Goal: Book appointment/travel/reservation

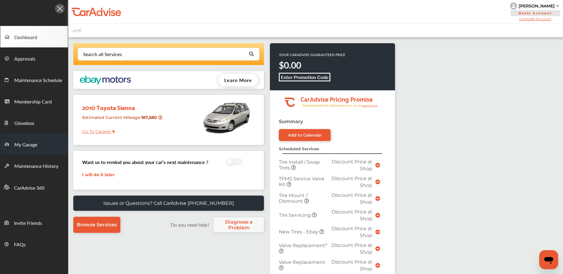
click at [39, 142] on link "My Garage" at bounding box center [34, 143] width 68 height 21
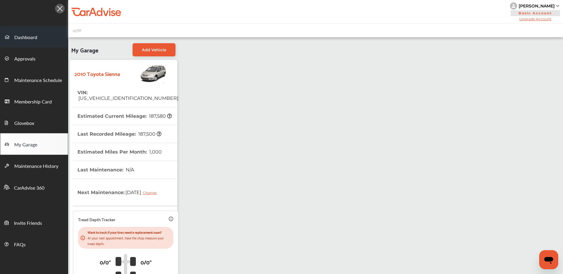
click at [38, 39] on link "Dashboard" at bounding box center [34, 36] width 68 height 21
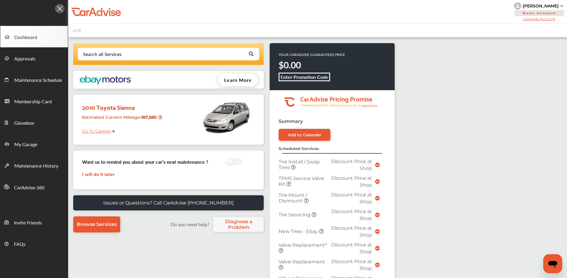
click at [542, 4] on div "[PERSON_NAME]" at bounding box center [541, 5] width 36 height 5
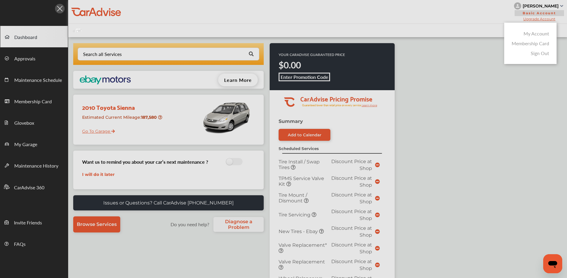
click at [534, 32] on link "My Account" at bounding box center [537, 33] width 26 height 7
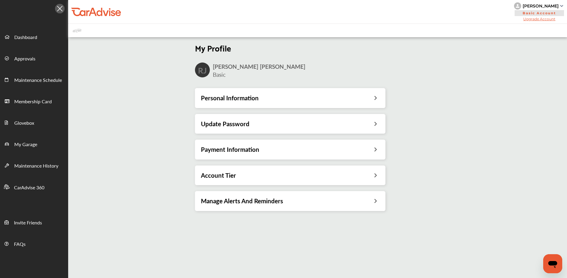
click at [238, 96] on h3 "Personal Information" at bounding box center [230, 98] width 58 height 8
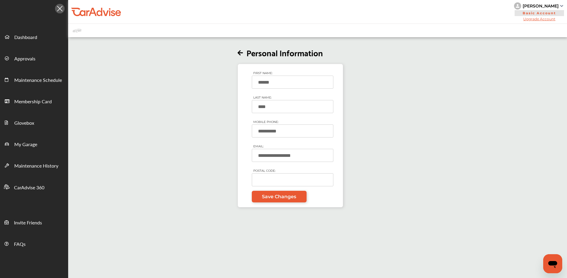
drag, startPoint x: 264, startPoint y: 132, endPoint x: 283, endPoint y: 131, distance: 19.7
click at [283, 131] on input "**********" at bounding box center [293, 130] width 82 height 13
click at [269, 131] on input "**********" at bounding box center [293, 130] width 82 height 13
drag, startPoint x: 259, startPoint y: 132, endPoint x: 289, endPoint y: 134, distance: 30.2
click at [289, 134] on input "**********" at bounding box center [293, 130] width 82 height 13
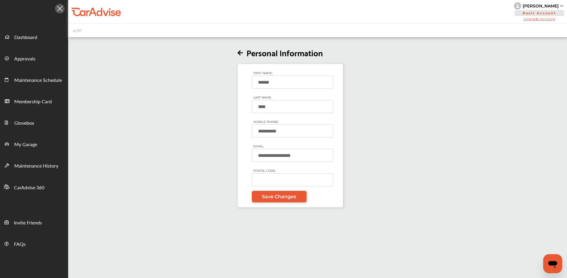
drag, startPoint x: 260, startPoint y: 82, endPoint x: 273, endPoint y: 84, distance: 13.3
click at [283, 83] on input "******" at bounding box center [293, 82] width 82 height 13
drag, startPoint x: 259, startPoint y: 107, endPoint x: 274, endPoint y: 108, distance: 14.6
click at [274, 108] on input "****" at bounding box center [293, 106] width 82 height 13
click at [214, 93] on div "**********" at bounding box center [290, 122] width 454 height 169
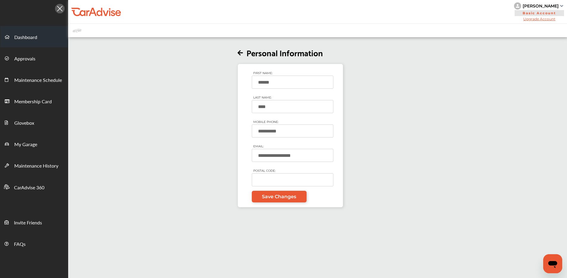
click at [31, 34] on span "Dashboard" at bounding box center [25, 38] width 23 height 8
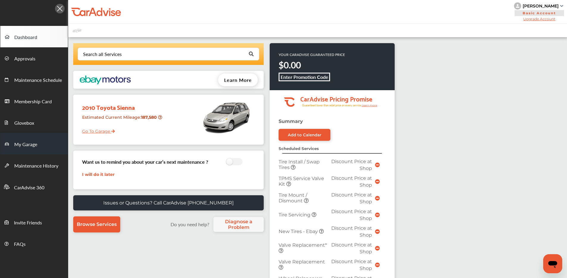
click at [23, 139] on link "My Garage" at bounding box center [34, 143] width 68 height 21
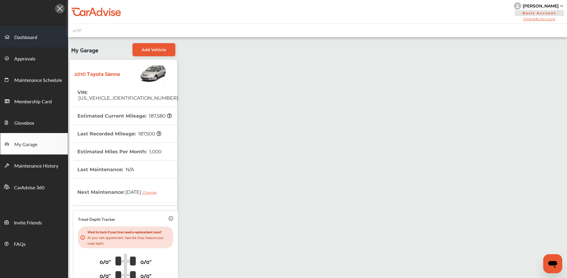
click at [33, 38] on span "Dashboard" at bounding box center [25, 38] width 23 height 8
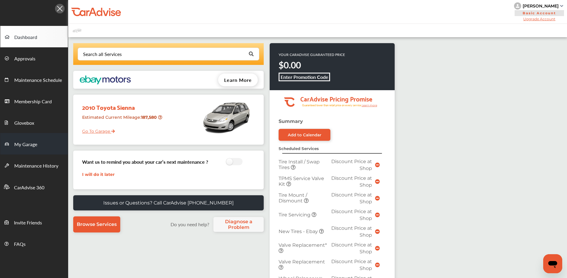
click at [23, 146] on span "My Garage" at bounding box center [25, 145] width 23 height 8
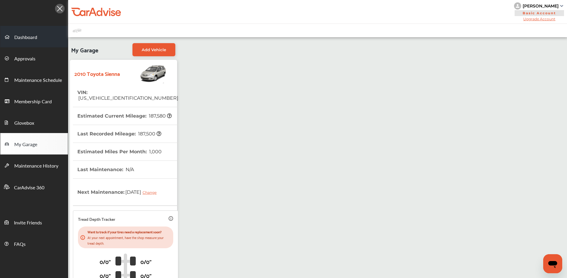
click at [34, 38] on span "Dashboard" at bounding box center [25, 38] width 23 height 8
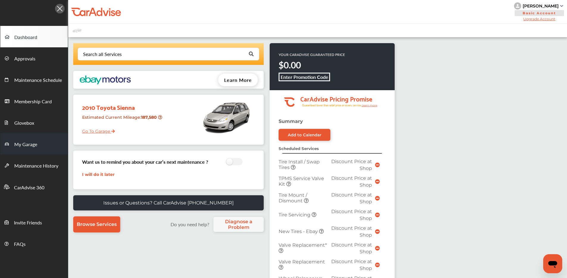
click at [33, 147] on span "My Garage" at bounding box center [25, 145] width 23 height 8
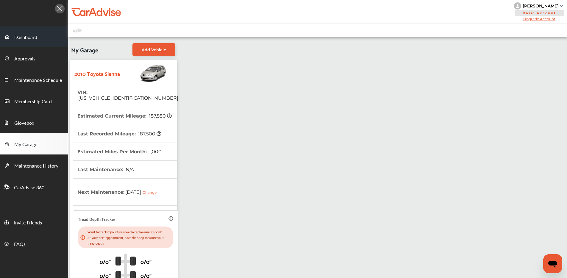
click at [40, 42] on link "Dashboard" at bounding box center [34, 36] width 68 height 21
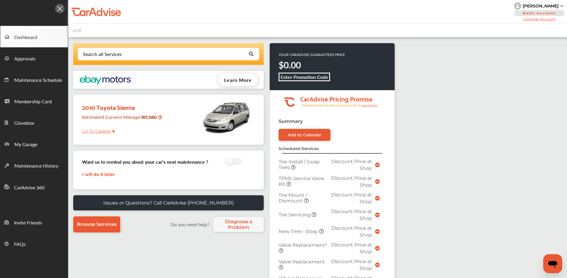
click at [266, 43] on div "Search all Services Looking for something we don’t seem to have? Contact us. .s…" at bounding box center [169, 140] width 202 height 195
click at [266, 44] on div "Search all Services Looking for something we don’t seem to have? Contact us. .s…" at bounding box center [169, 140] width 202 height 195
click at [29, 140] on link "My Garage" at bounding box center [34, 143] width 68 height 21
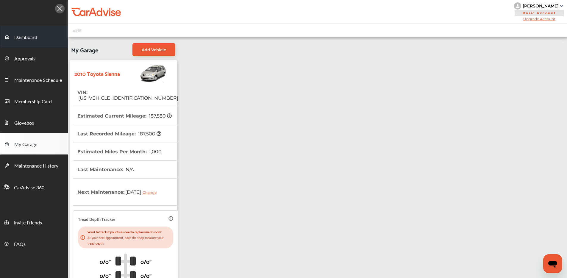
click at [28, 34] on span "Dashboard" at bounding box center [25, 38] width 23 height 8
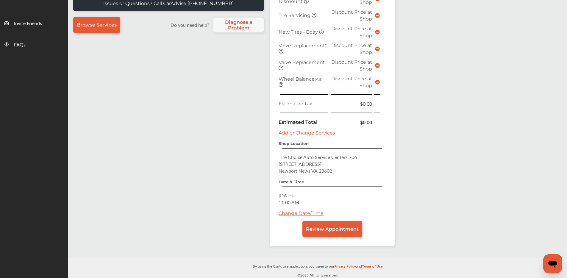
scroll to position [201, 0]
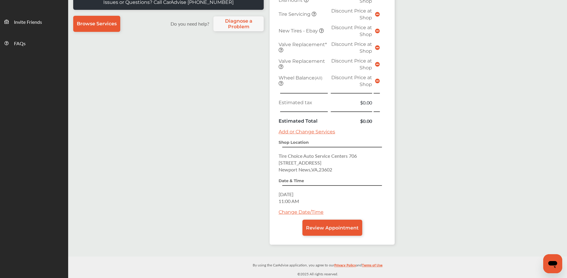
click at [292, 213] on link "Change Date/Time" at bounding box center [301, 212] width 45 height 6
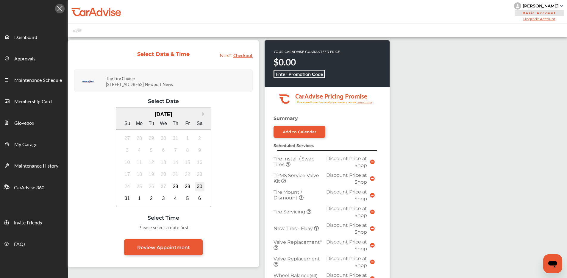
click at [199, 187] on div "30" at bounding box center [200, 187] width 10 height 10
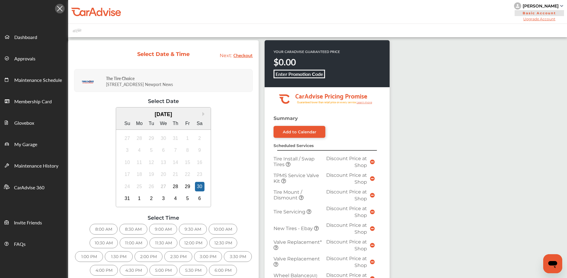
click at [260, 186] on div "Select Date & Time Next: Checkout The Tire Choice [STREET_ADDRESS] News Select …" at bounding box center [166, 176] width 196 height 272
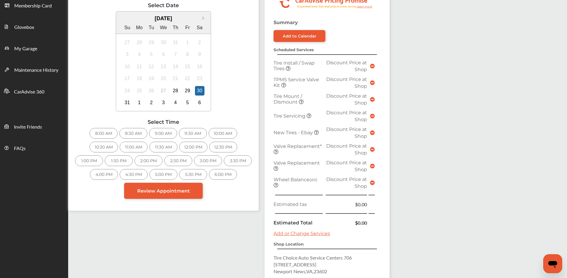
scroll to position [29, 0]
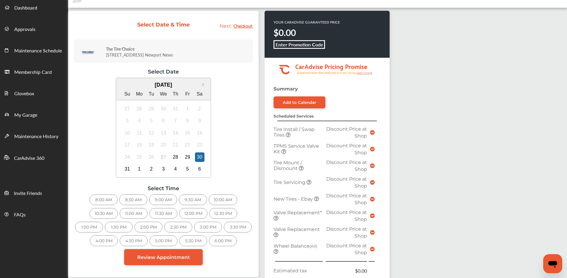
click at [155, 213] on div "11:30 AM" at bounding box center [163, 213] width 28 height 11
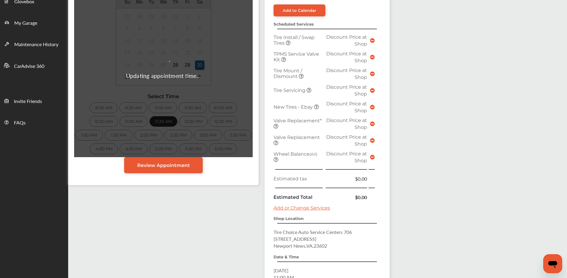
scroll to position [68, 0]
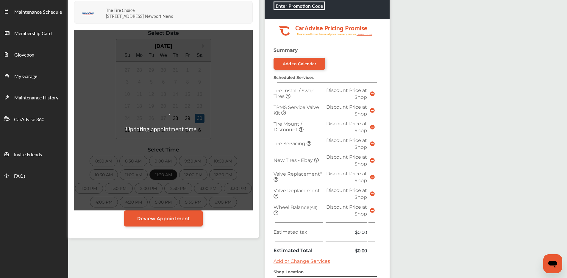
click at [142, 173] on div "Updating appointment time..." at bounding box center [163, 120] width 179 height 181
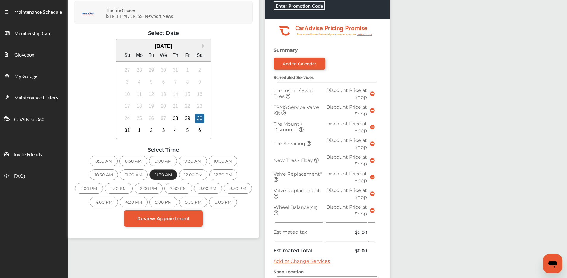
click at [136, 175] on div "Updating appointment time..." at bounding box center [163, 120] width 179 height 181
click at [135, 174] on div "11:00 AM" at bounding box center [134, 174] width 28 height 11
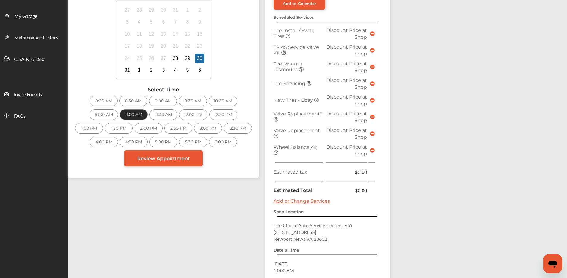
scroll to position [195, 0]
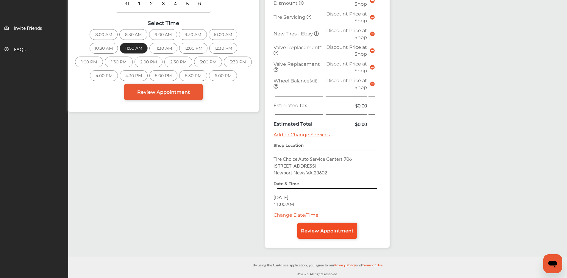
click at [318, 231] on span "Review Appointment" at bounding box center [327, 231] width 53 height 6
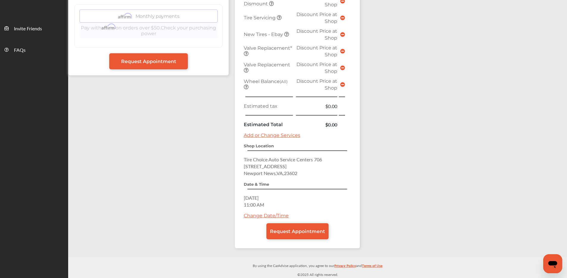
scroll to position [195, 0]
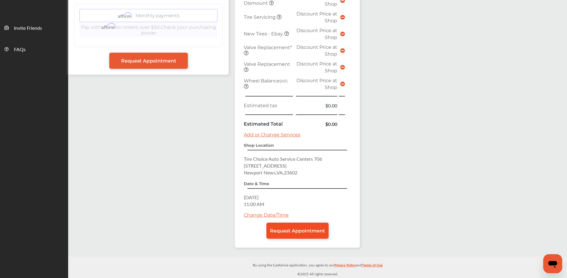
click at [302, 231] on span "Request Appointment" at bounding box center [297, 231] width 55 height 6
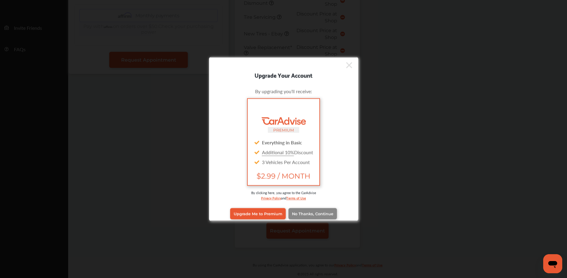
click at [312, 213] on span "No Thanks, Continue" at bounding box center [312, 213] width 41 height 4
